Goal: Information Seeking & Learning: Check status

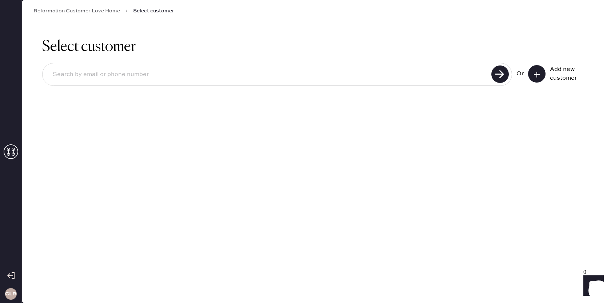
click at [12, 153] on icon at bounding box center [11, 151] width 15 height 15
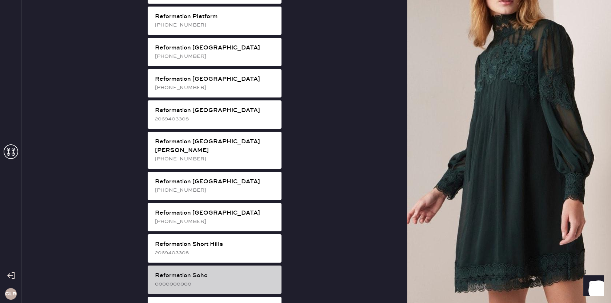
scroll to position [1097, 0]
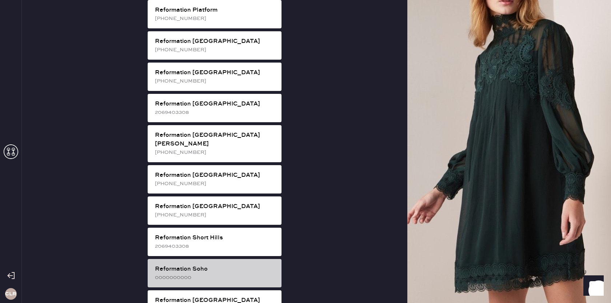
click at [212, 273] on div "0000000000" at bounding box center [215, 277] width 121 height 8
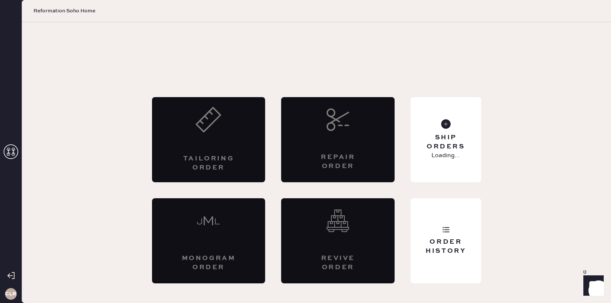
scroll to position [0, 0]
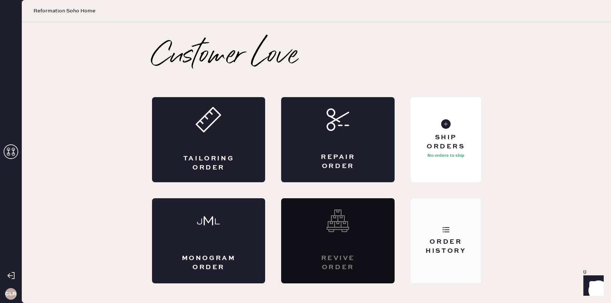
click at [448, 247] on div "Order History" at bounding box center [445, 246] width 59 height 18
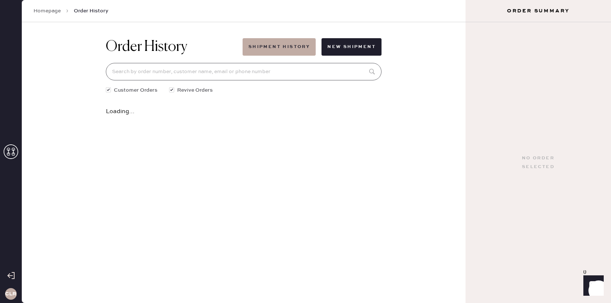
click at [290, 73] on input at bounding box center [244, 71] width 276 height 17
paste input "81657"
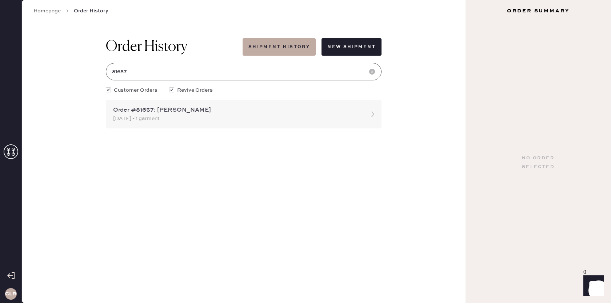
type input "81657"
click at [253, 108] on div "Order #81657: [PERSON_NAME]" at bounding box center [237, 110] width 248 height 9
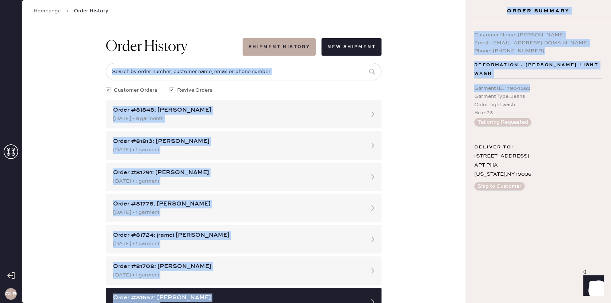
drag, startPoint x: 530, startPoint y: 80, endPoint x: 485, endPoint y: 80, distance: 44.4
click at [463, 80] on div "CLR Homepage Order History Order History Shipment History New Shipment Customer…" at bounding box center [305, 151] width 611 height 303
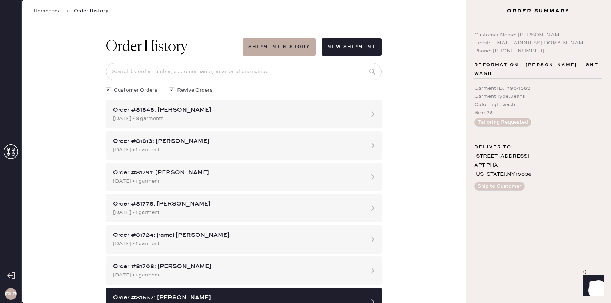
click at [537, 92] on div "Garment Type : Jeans" at bounding box center [538, 96] width 128 height 8
drag, startPoint x: 531, startPoint y: 80, endPoint x: 483, endPoint y: 80, distance: 47.6
click at [473, 80] on div "Customer Name: [PERSON_NAME] Email: [EMAIL_ADDRESS][DOMAIN_NAME] Phone: [PHONE_…" at bounding box center [538, 162] width 145 height 281
copy div "Garment ID : # 904363"
click at [547, 84] on div "Garment ID : # 904363" at bounding box center [538, 88] width 128 height 8
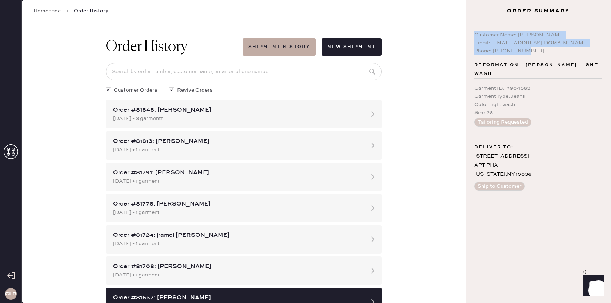
drag, startPoint x: 513, startPoint y: 48, endPoint x: 476, endPoint y: 36, distance: 39.1
click at [472, 36] on div "Customer Name: [PERSON_NAME] Email: [EMAIL_ADDRESS][DOMAIN_NAME] Phone: [PHONE_…" at bounding box center [538, 162] width 145 height 281
copy div "Customer Name: [PERSON_NAME] Email: [EMAIL_ADDRESS][DOMAIN_NAME] Phone: [PHONE_…"
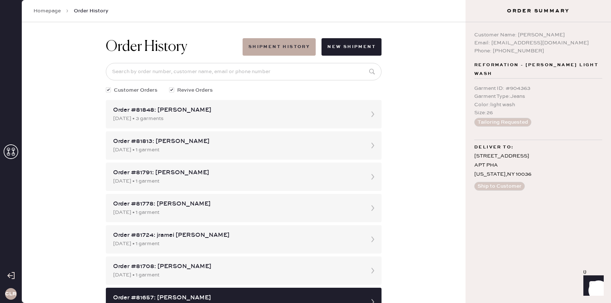
click at [6, 147] on icon at bounding box center [11, 151] width 15 height 15
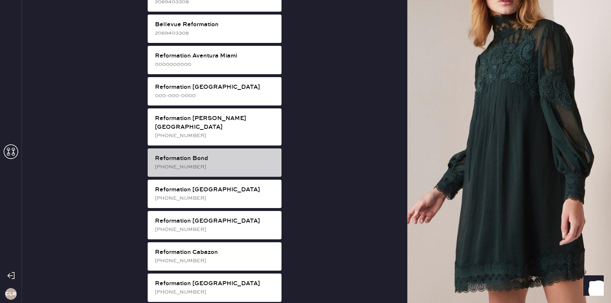
scroll to position [37, 0]
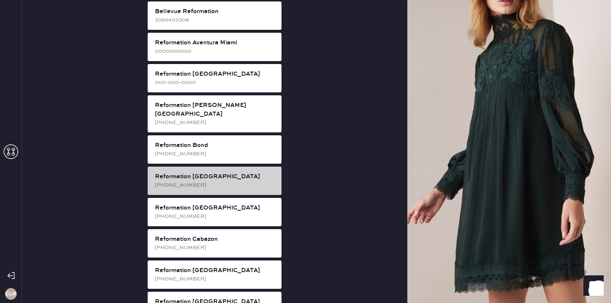
click at [199, 181] on div "[PHONE_NUMBER]" at bounding box center [215, 185] width 121 height 8
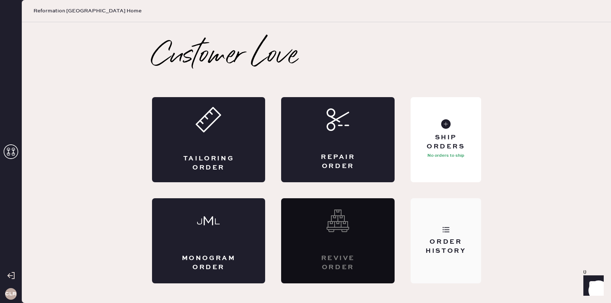
click at [453, 225] on div "Order History" at bounding box center [446, 240] width 70 height 85
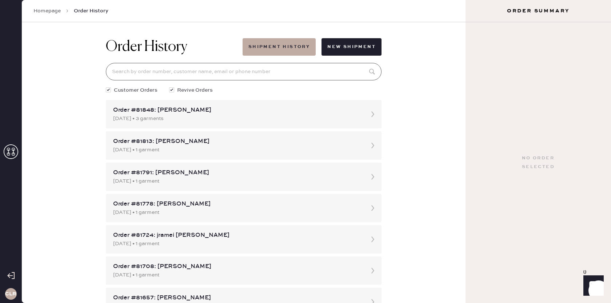
click at [231, 69] on input at bounding box center [244, 71] width 276 height 17
paste input "81554"
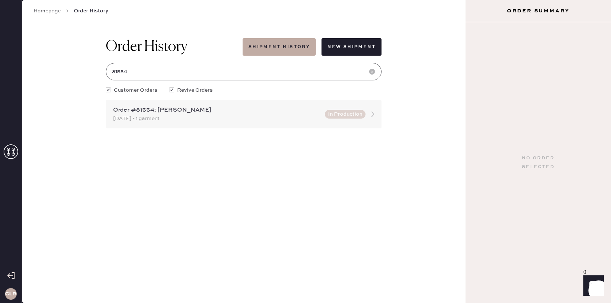
type input "81554"
click at [377, 113] on icon at bounding box center [373, 114] width 15 height 15
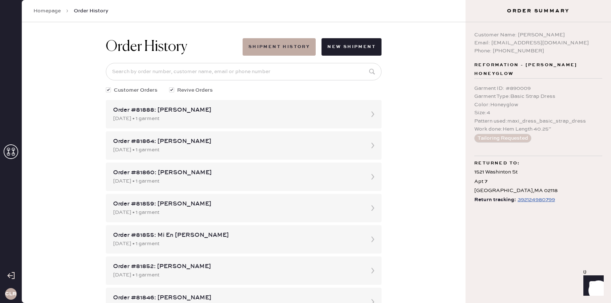
click at [538, 199] on div "392124980799" at bounding box center [536, 199] width 37 height 9
click at [279, 64] on input at bounding box center [244, 71] width 276 height 17
paste input "81554"
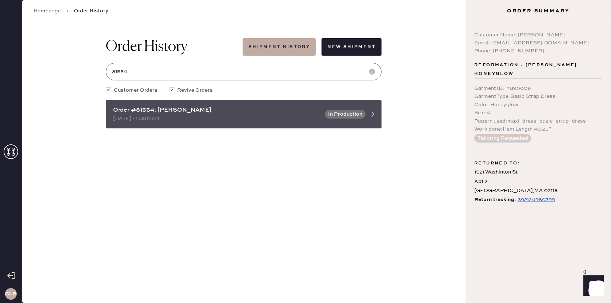
type input "81554"
click at [373, 113] on use at bounding box center [372, 114] width 3 height 6
